Goal: Answer question/provide support

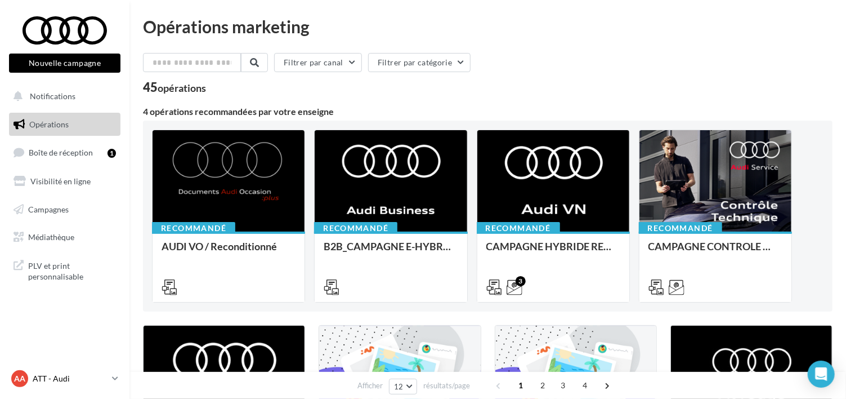
click at [53, 381] on p "ATT - Audi" at bounding box center [70, 378] width 75 height 11
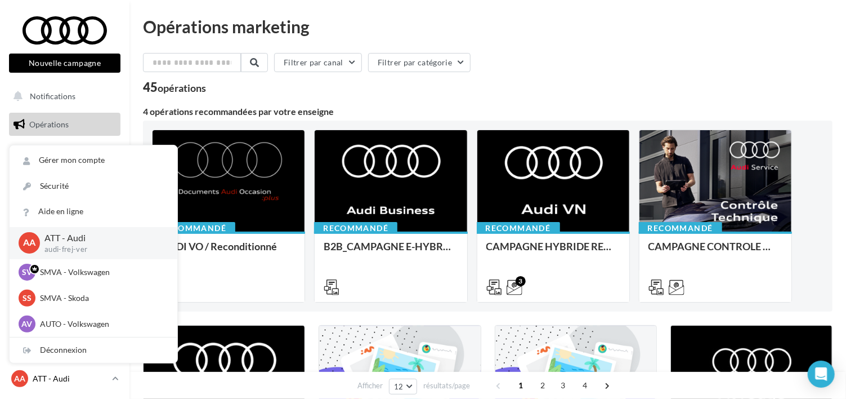
click at [53, 381] on p "ATT - Audi" at bounding box center [70, 378] width 75 height 11
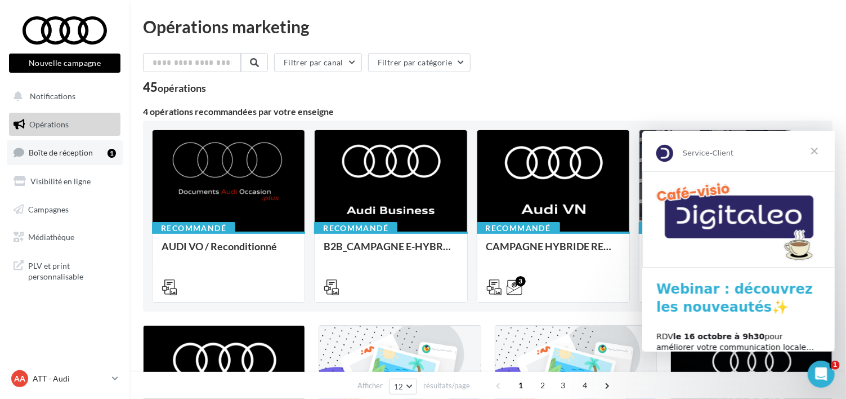
click at [58, 148] on span "Boîte de réception" at bounding box center [61, 153] width 64 height 10
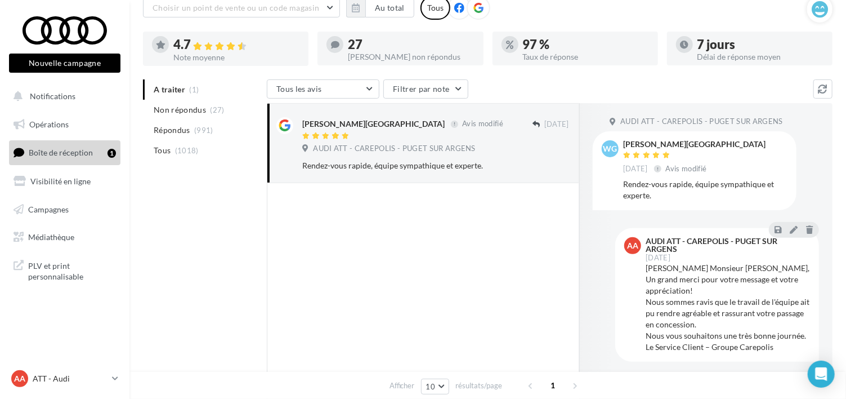
scroll to position [113, 0]
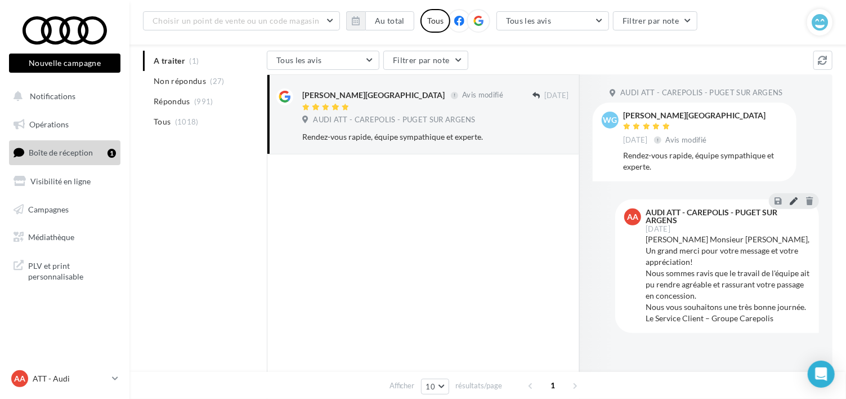
click at [792, 199] on icon at bounding box center [794, 201] width 8 height 8
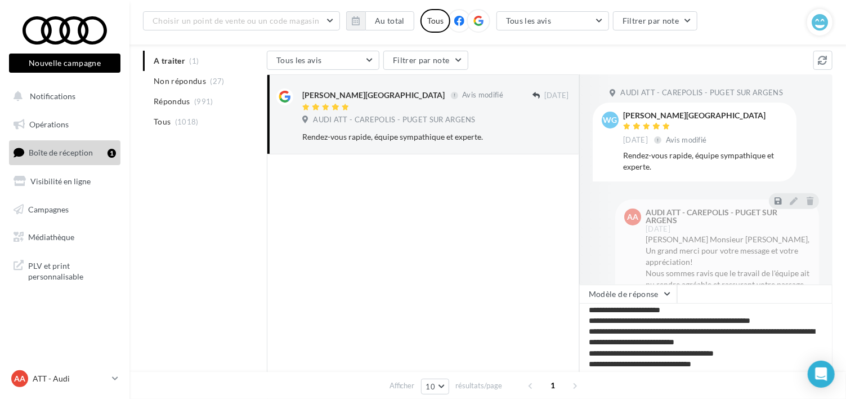
scroll to position [6, 0]
type textarea "**********"
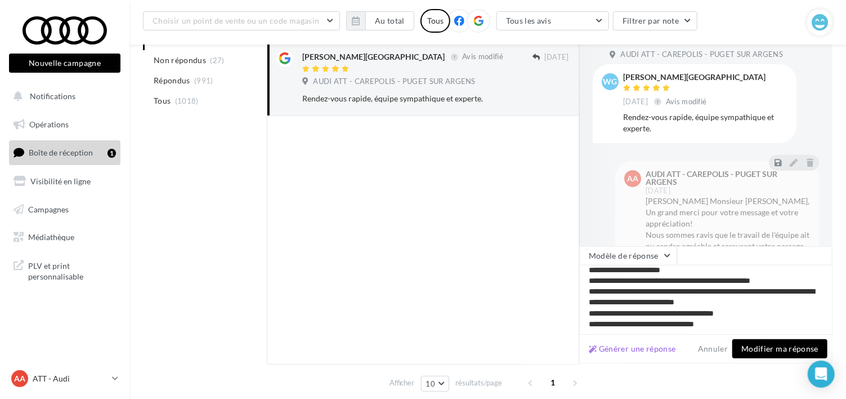
scroll to position [195, 0]
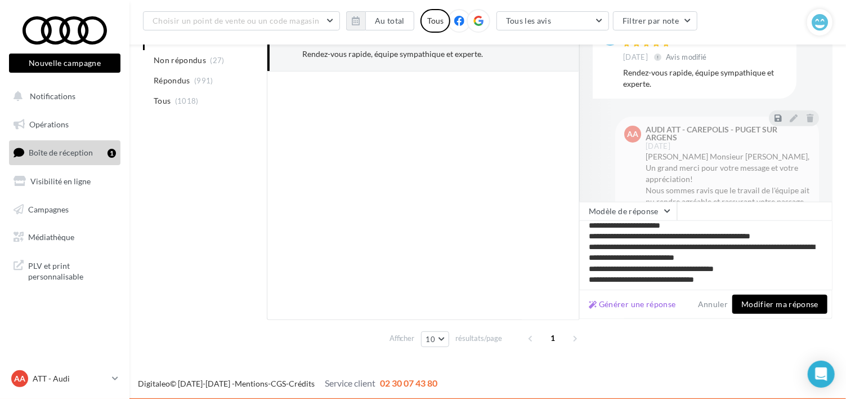
type textarea "**********"
click at [764, 298] on button "Modifier ma réponse" at bounding box center [780, 304] width 95 height 19
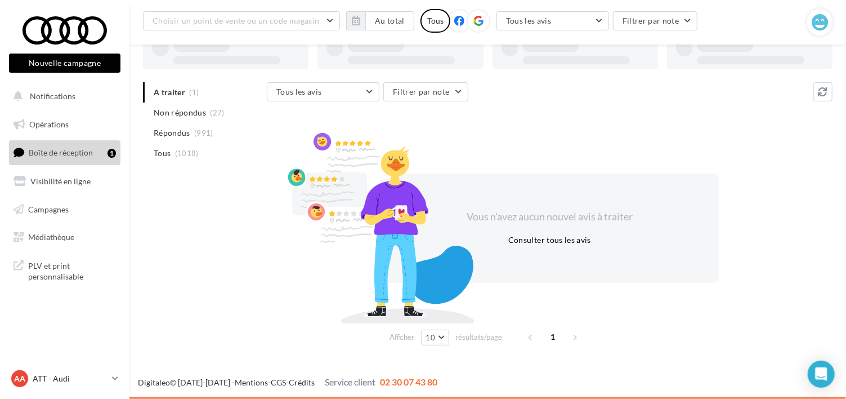
scroll to position [79, 0]
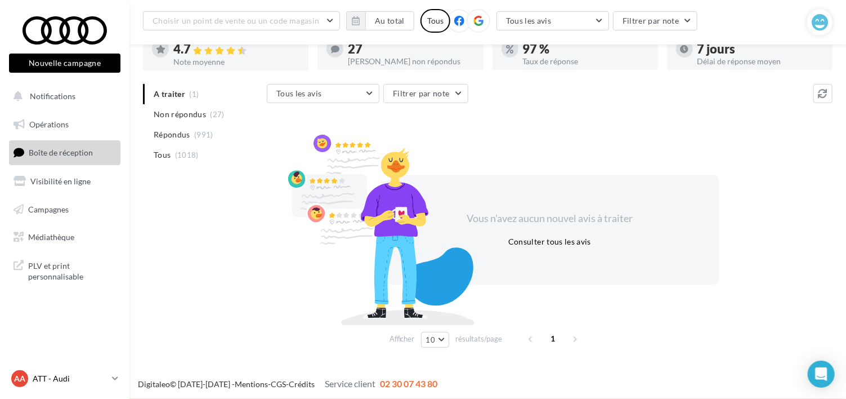
click at [41, 377] on p "ATT - Audi" at bounding box center [70, 378] width 75 height 11
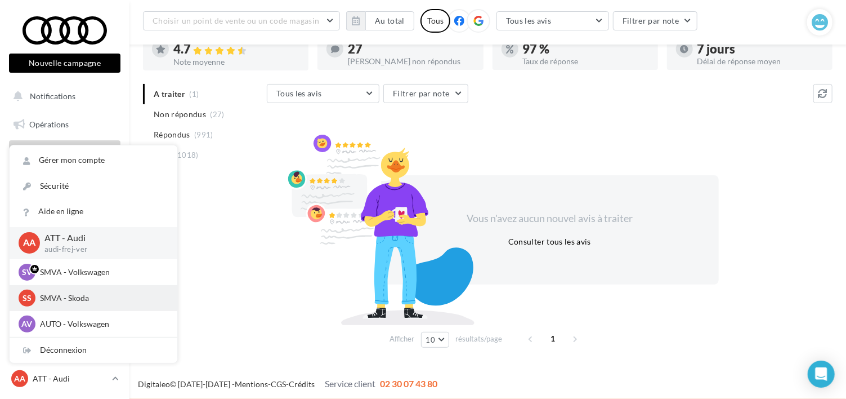
click at [55, 301] on p "SMVA - Skoda" at bounding box center [102, 297] width 124 height 11
